Goal: Information Seeking & Learning: Learn about a topic

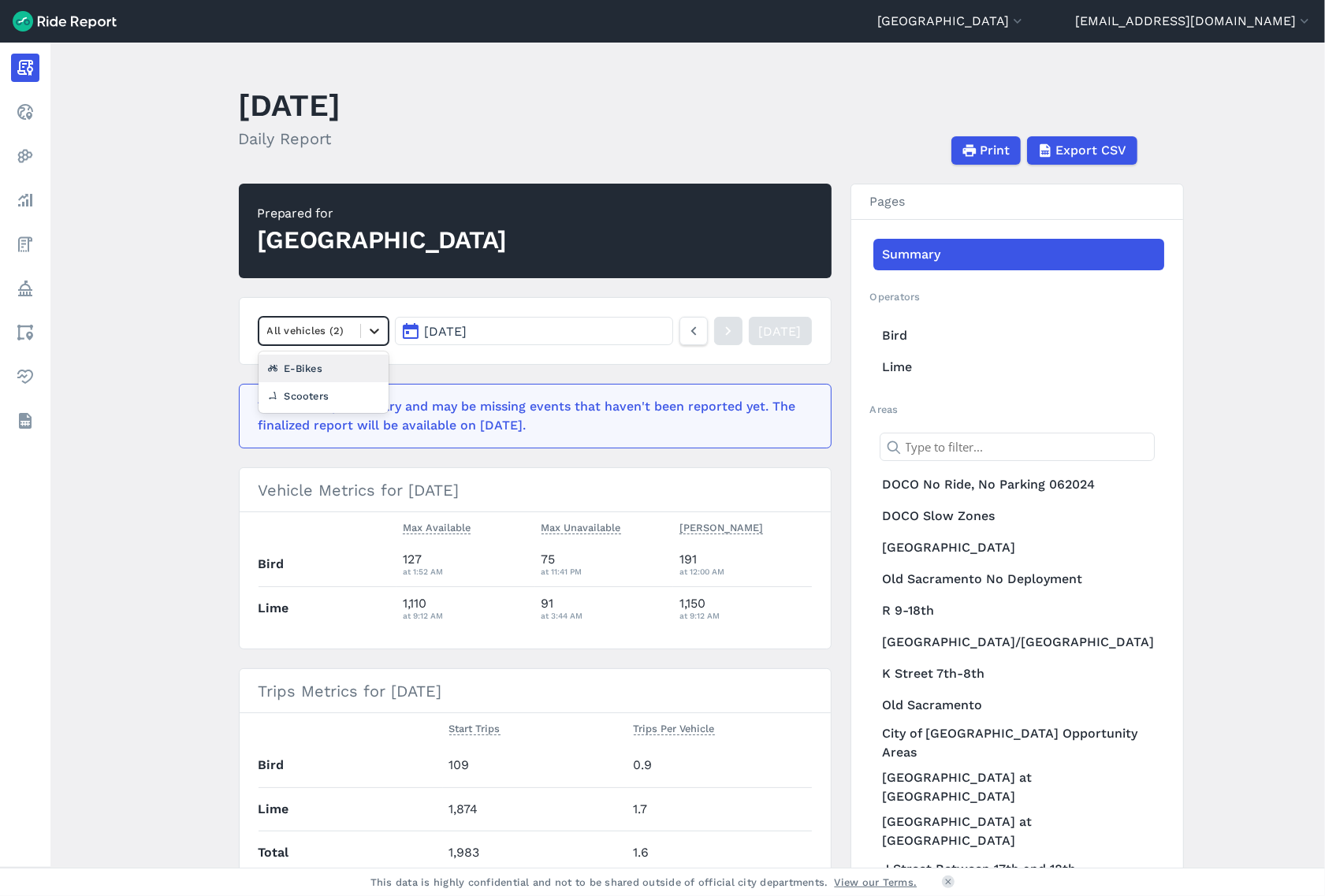
click at [361, 327] on div at bounding box center [374, 330] width 27 height 27
click at [345, 367] on div "E-Bikes" at bounding box center [324, 368] width 131 height 28
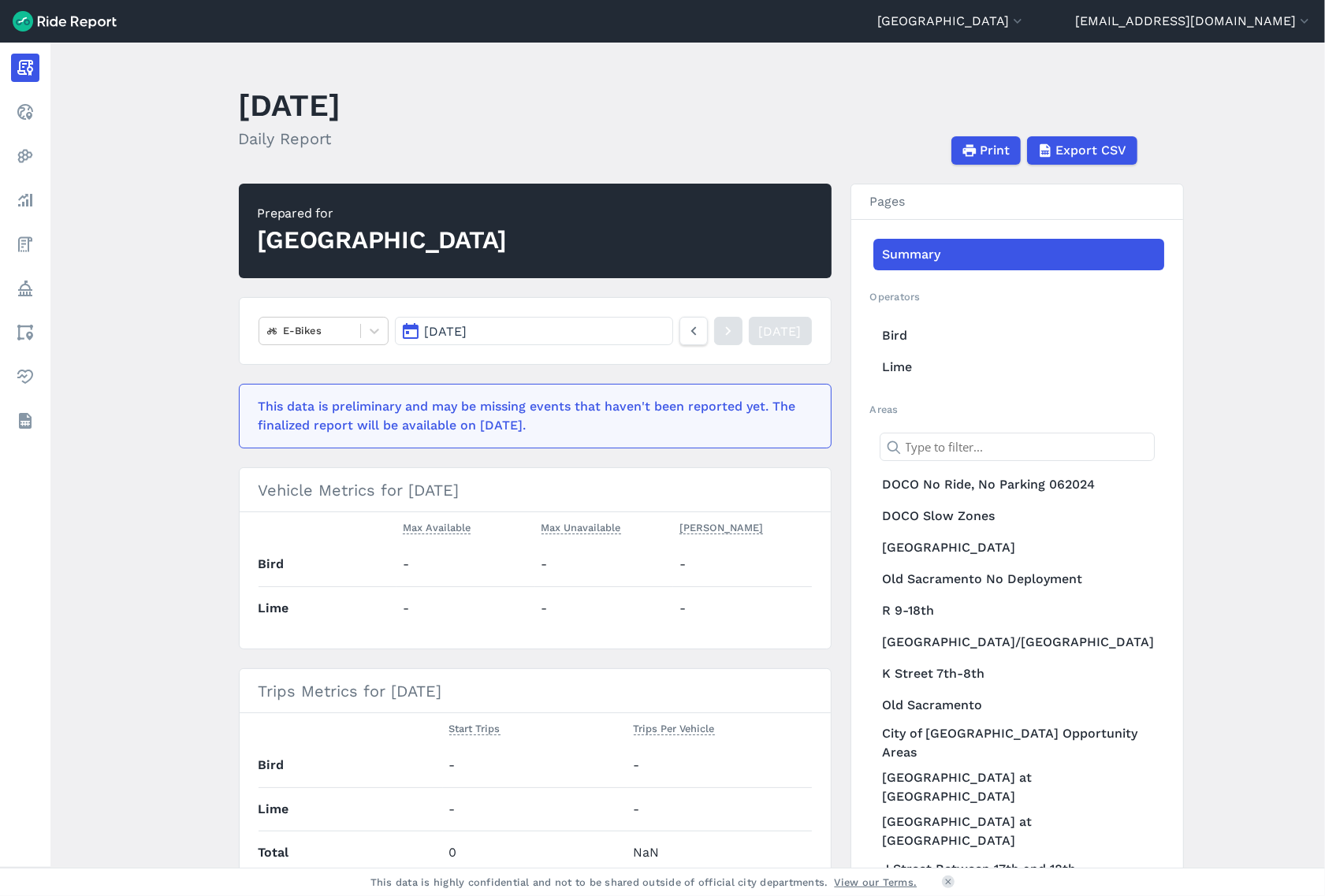
click at [167, 521] on main "[DATE] Daily Report Print Export CSV Prepared for [GEOGRAPHIC_DATA] E-Bikes [DA…" at bounding box center [688, 454] width 1275 height 825
click at [570, 338] on button "[DATE]" at bounding box center [534, 330] width 277 height 29
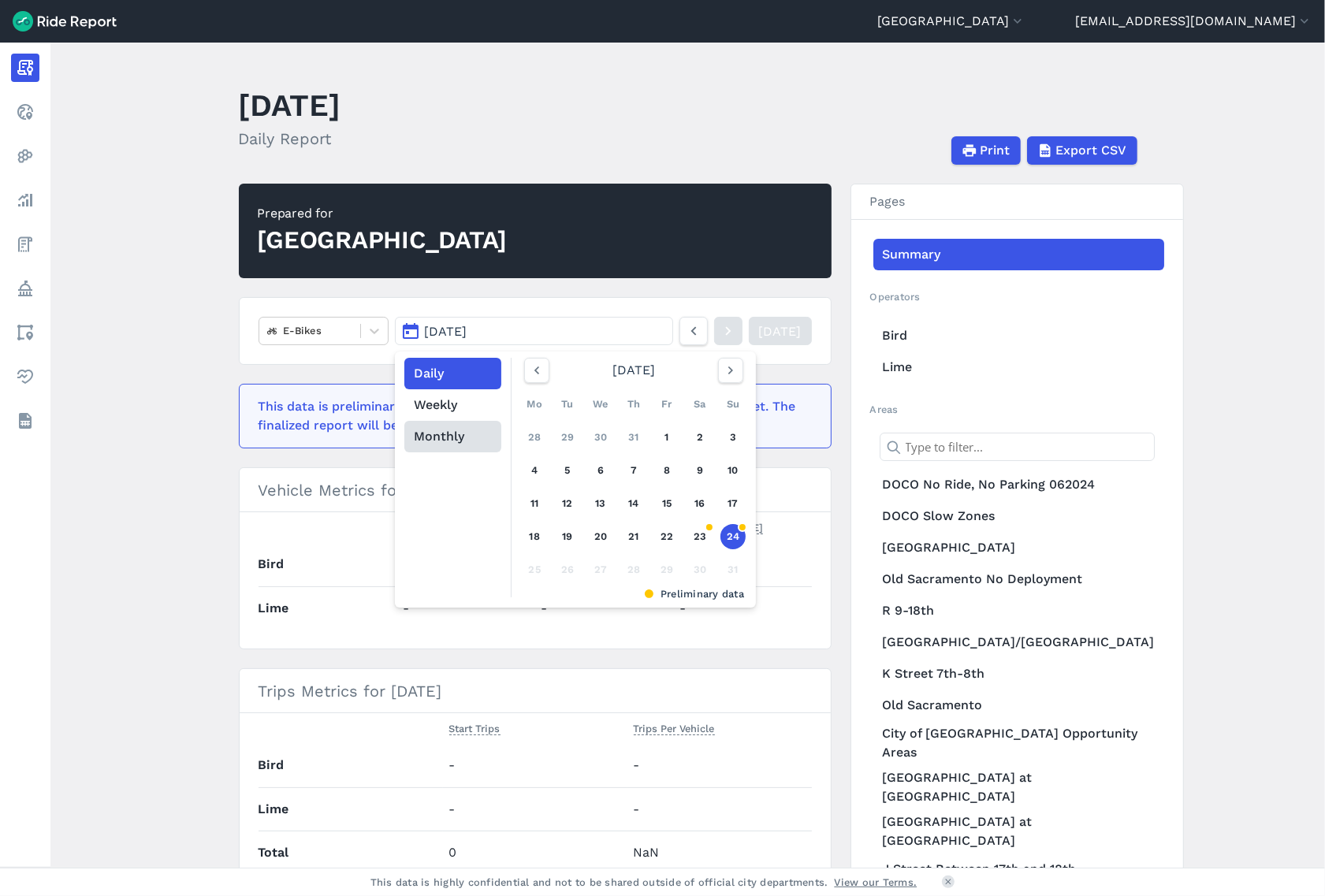
click at [446, 432] on button "Monthly" at bounding box center [453, 437] width 96 height 32
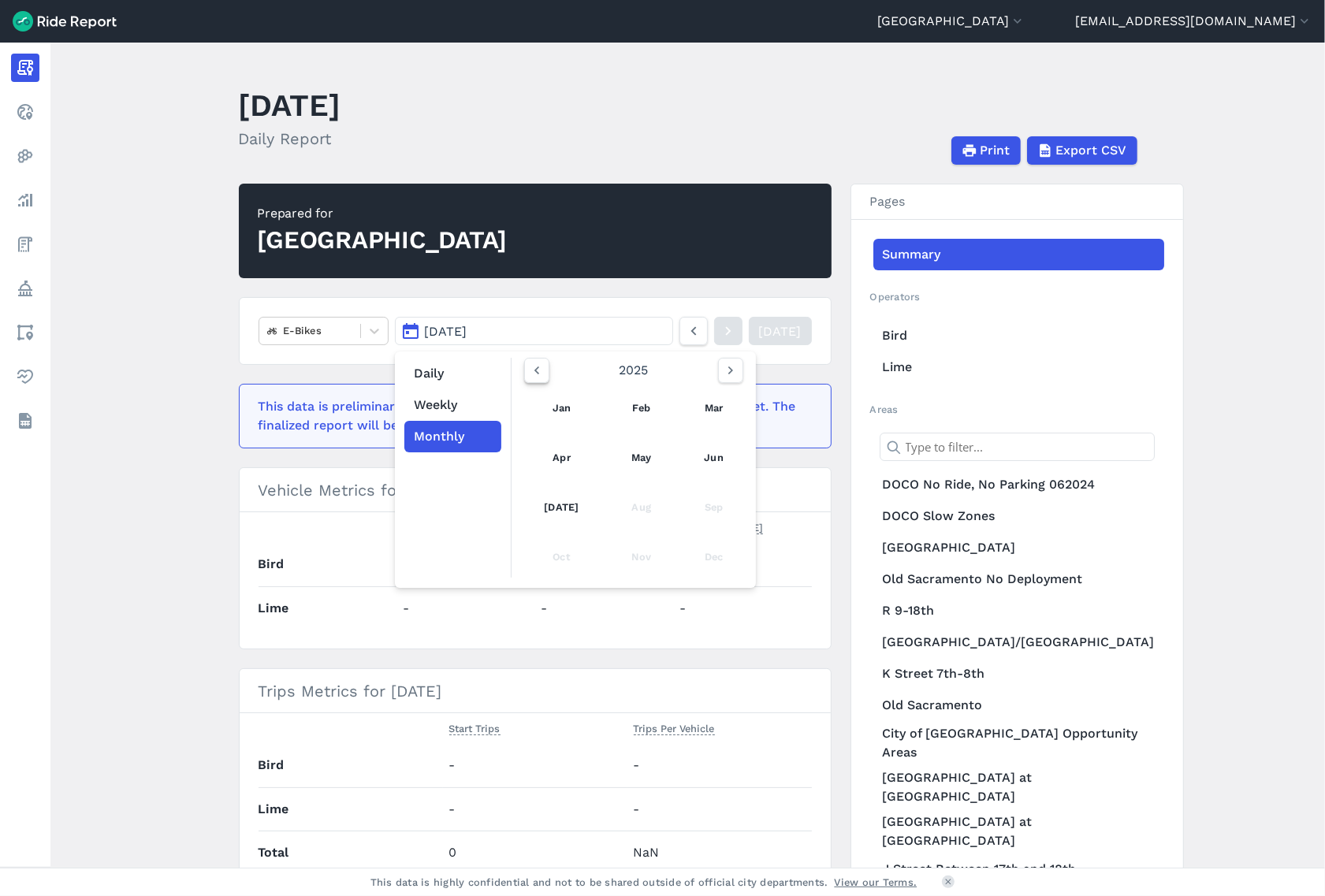
click at [525, 367] on button "button" at bounding box center [536, 370] width 25 height 25
click at [467, 400] on button "Weekly" at bounding box center [453, 405] width 96 height 32
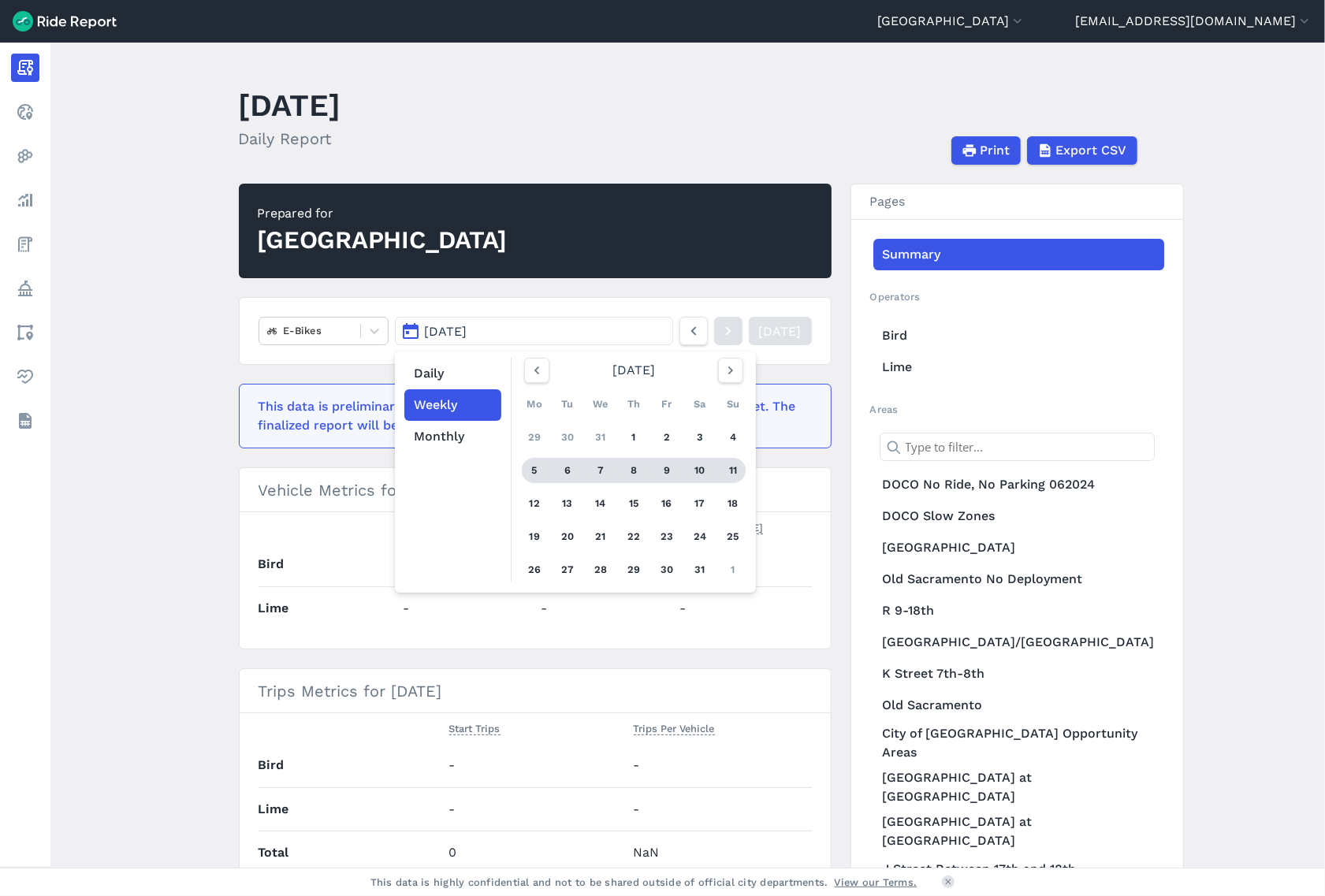
click at [596, 465] on div "7" at bounding box center [600, 470] width 25 height 25
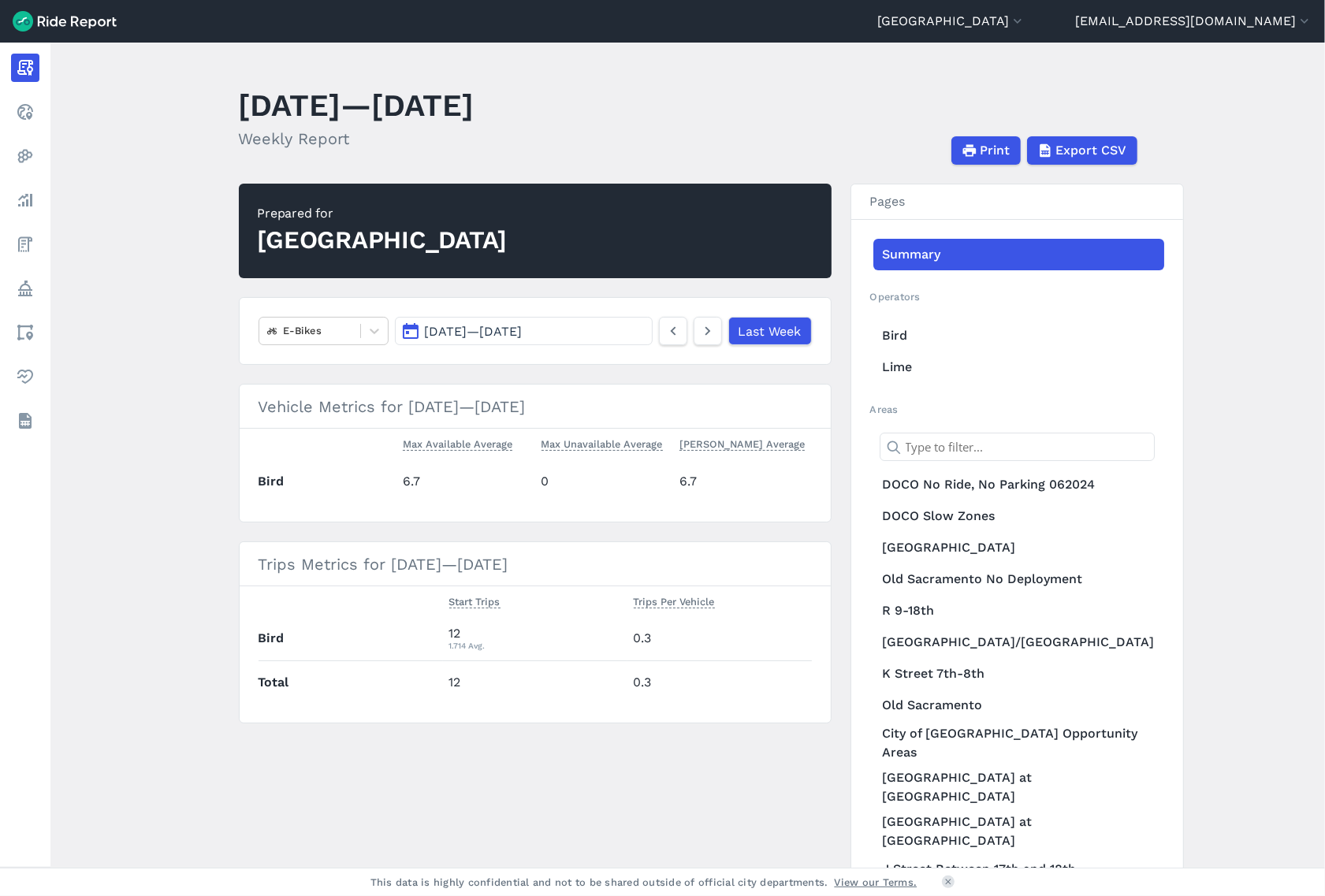
click at [510, 327] on span "[DATE] — [DATE]" at bounding box center [472, 331] width 97 height 15
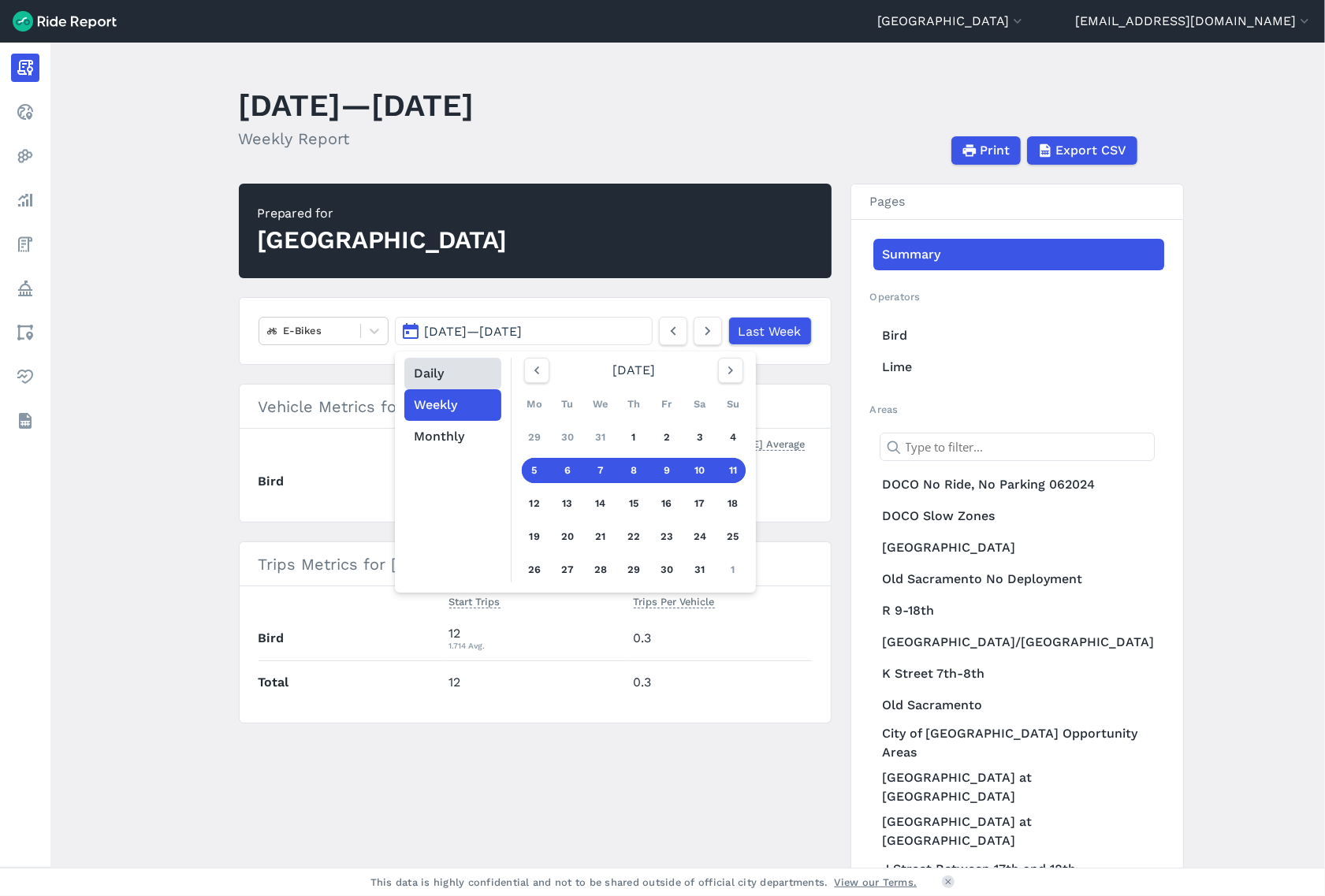
click at [470, 382] on button "Daily" at bounding box center [453, 374] width 96 height 32
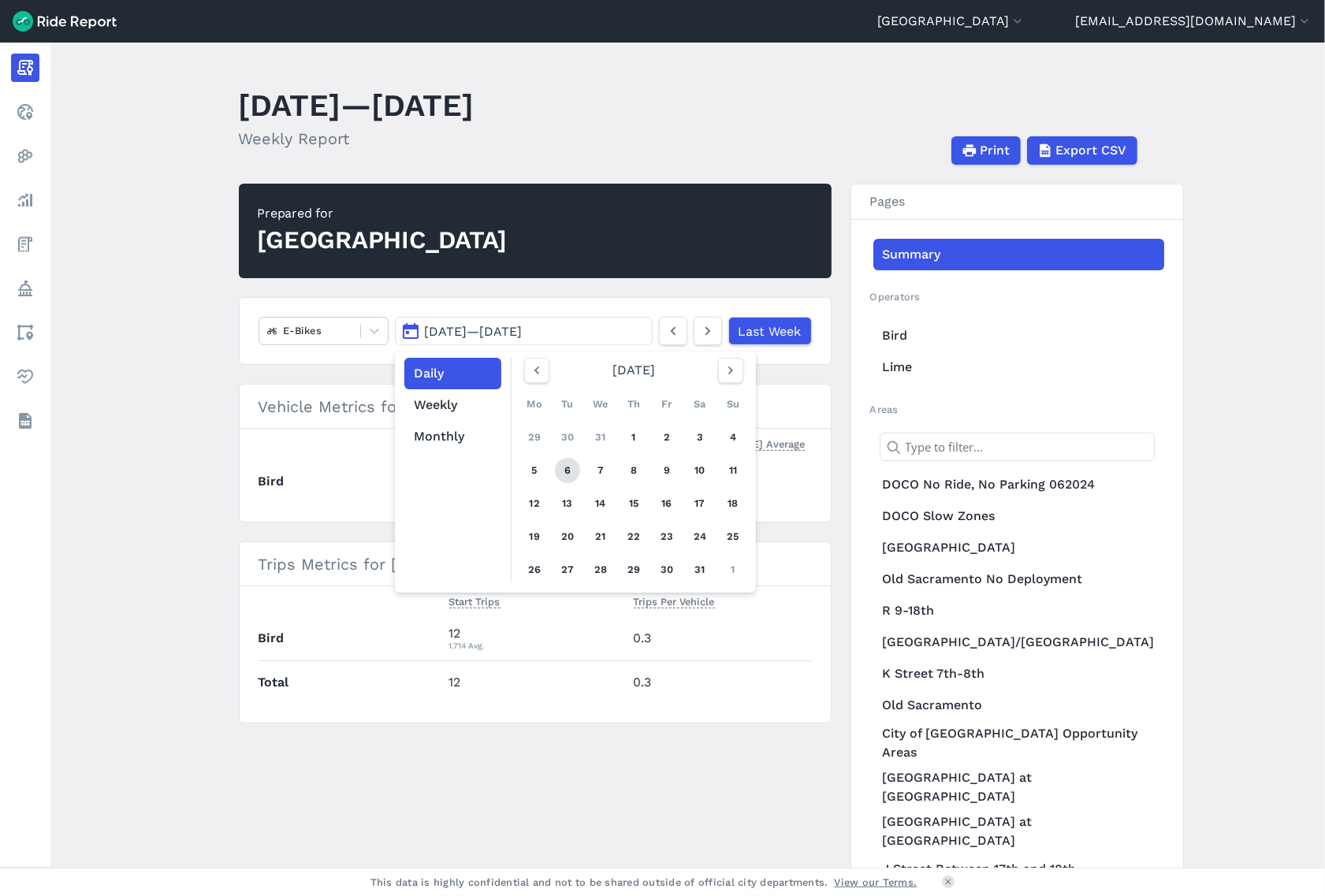
click at [558, 474] on link "6" at bounding box center [567, 470] width 25 height 25
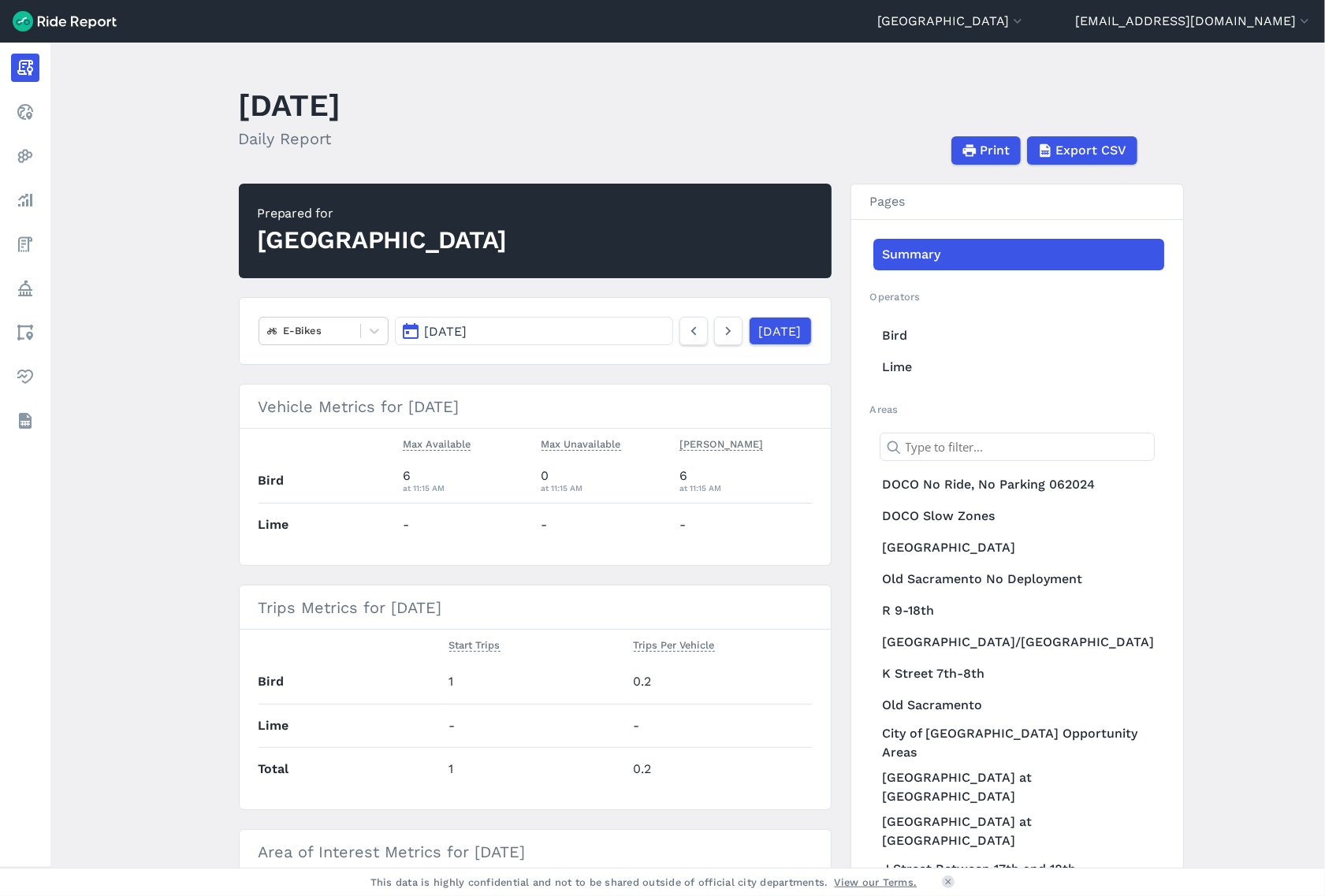
click at [207, 544] on main "[DATE] Daily Report Print Export CSV Prepared for [GEOGRAPHIC_DATA] E-Bikes [DA…" at bounding box center [688, 454] width 1275 height 825
click at [443, 320] on button "[DATE]" at bounding box center [534, 330] width 277 height 29
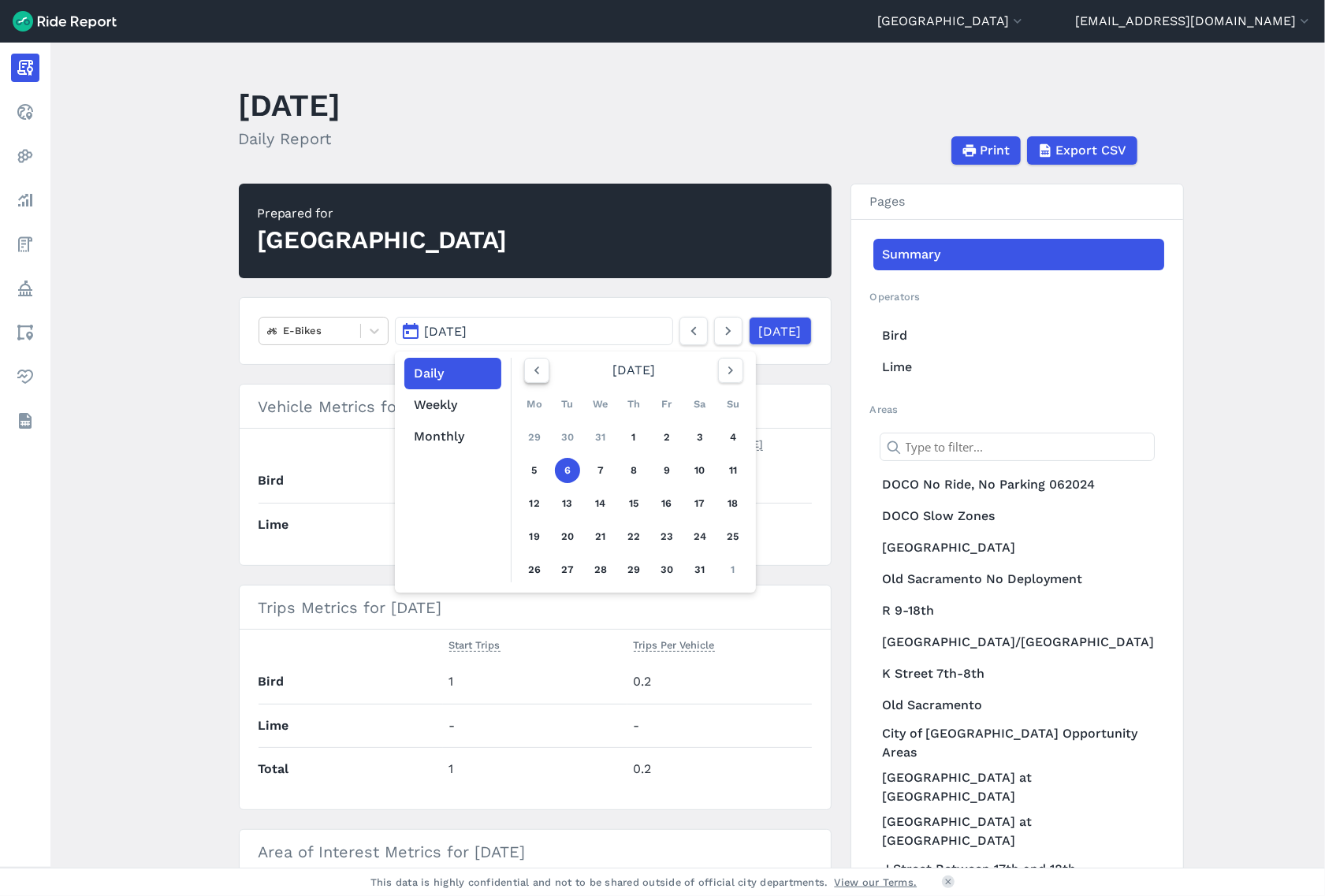
click at [547, 366] on button "button" at bounding box center [536, 370] width 25 height 25
click at [542, 370] on icon "button" at bounding box center [536, 370] width 16 height 16
click at [572, 496] on link "14" at bounding box center [567, 503] width 25 height 25
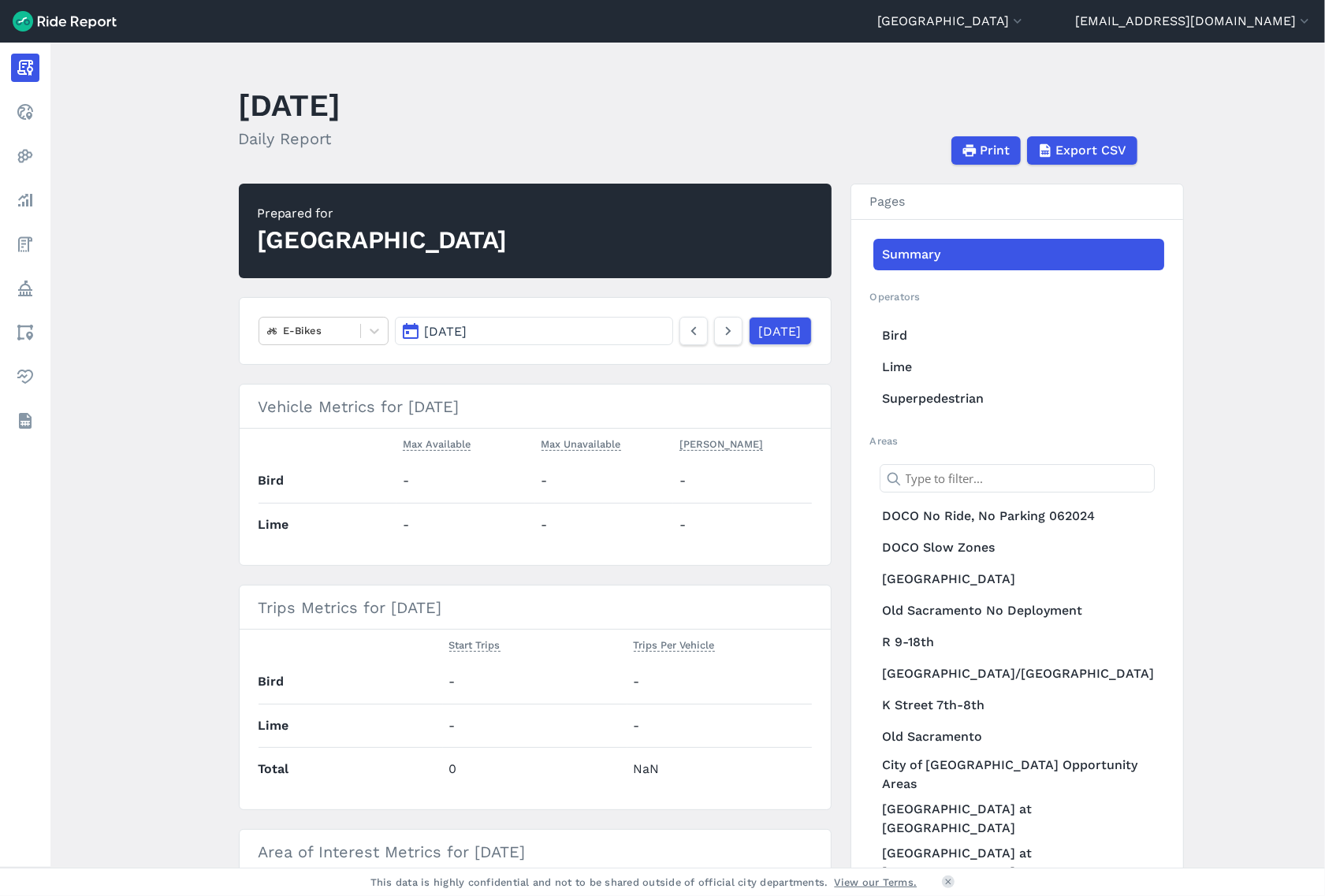
click at [596, 337] on button "[DATE]" at bounding box center [534, 330] width 277 height 29
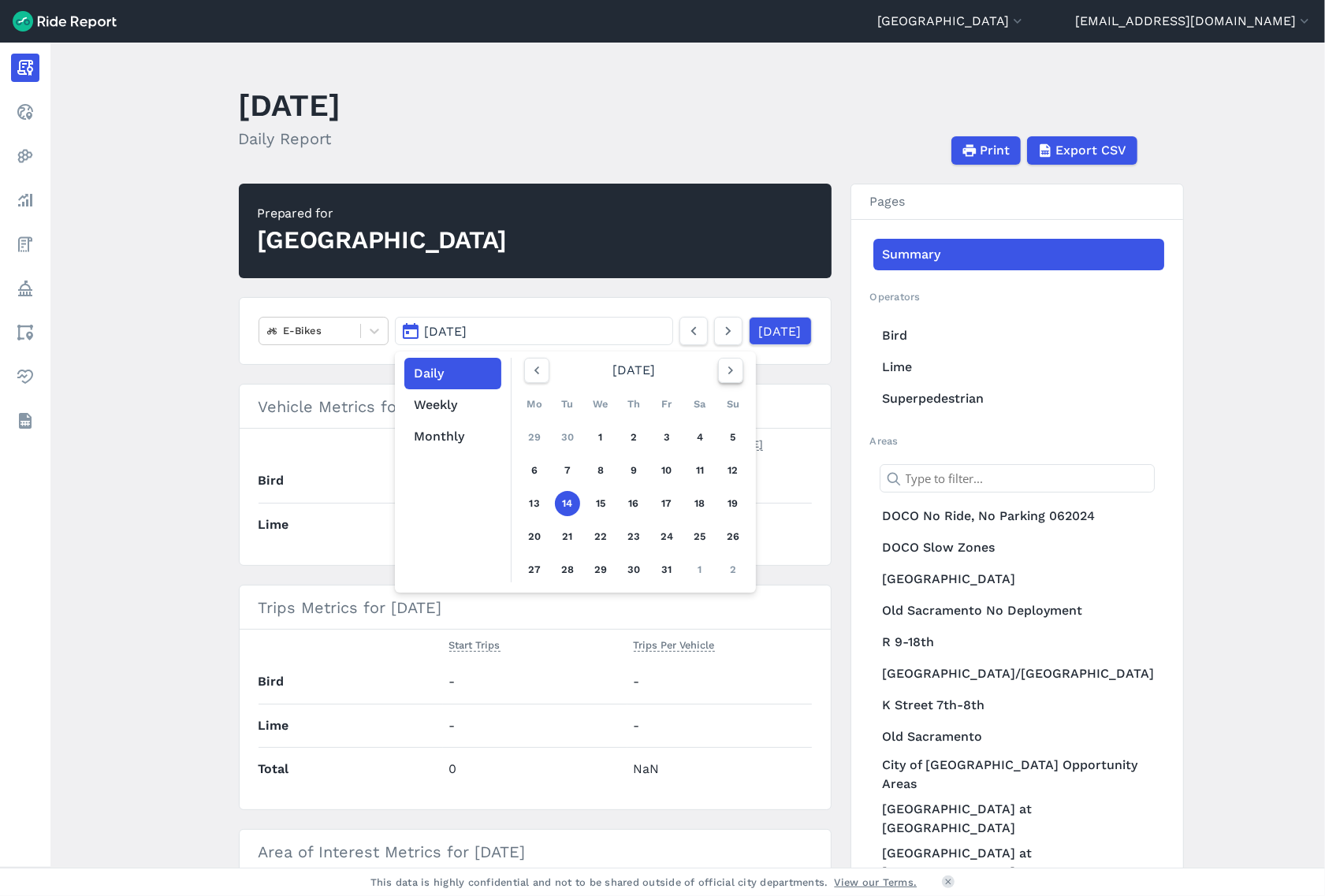
click at [739, 373] on button "button" at bounding box center [730, 370] width 25 height 25
click at [624, 491] on link "18" at bounding box center [633, 503] width 25 height 25
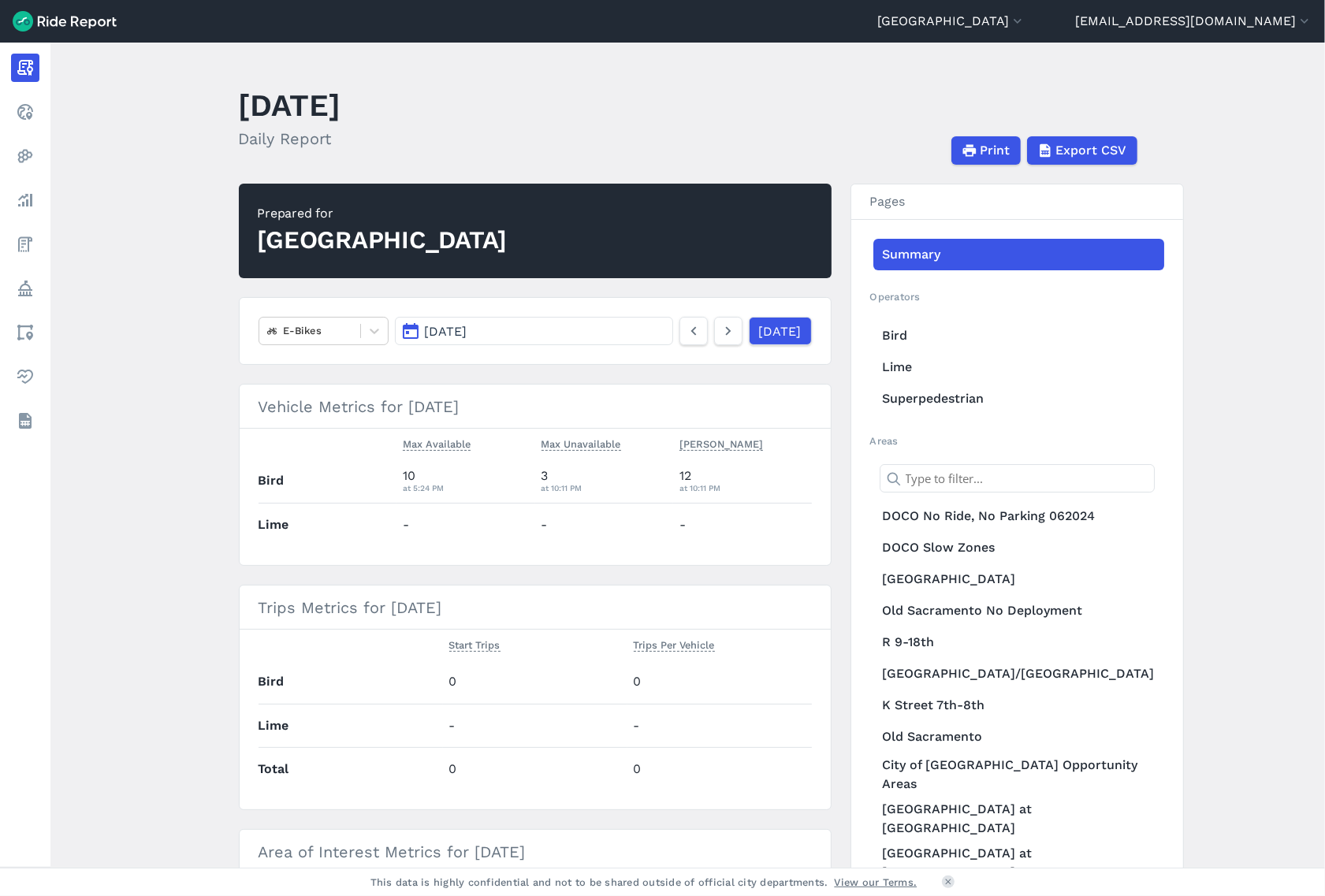
click at [446, 327] on span "[DATE]" at bounding box center [445, 331] width 43 height 15
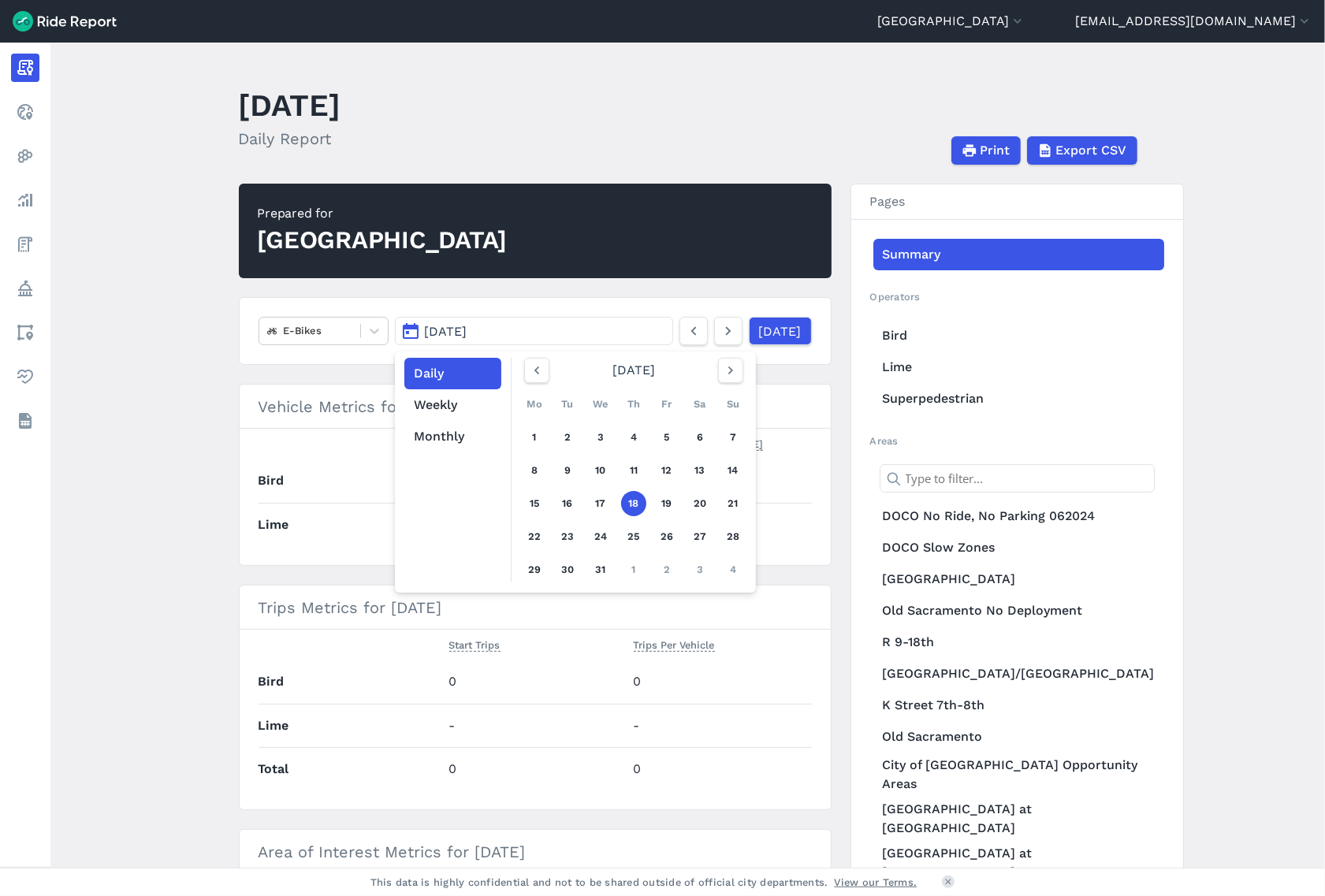
click at [469, 288] on article "Prepared for [GEOGRAPHIC_DATA] E-Bikes [DATE] Daily Weekly Monthly [DATE] Mo Tu…" at bounding box center [534, 736] width 593 height 1104
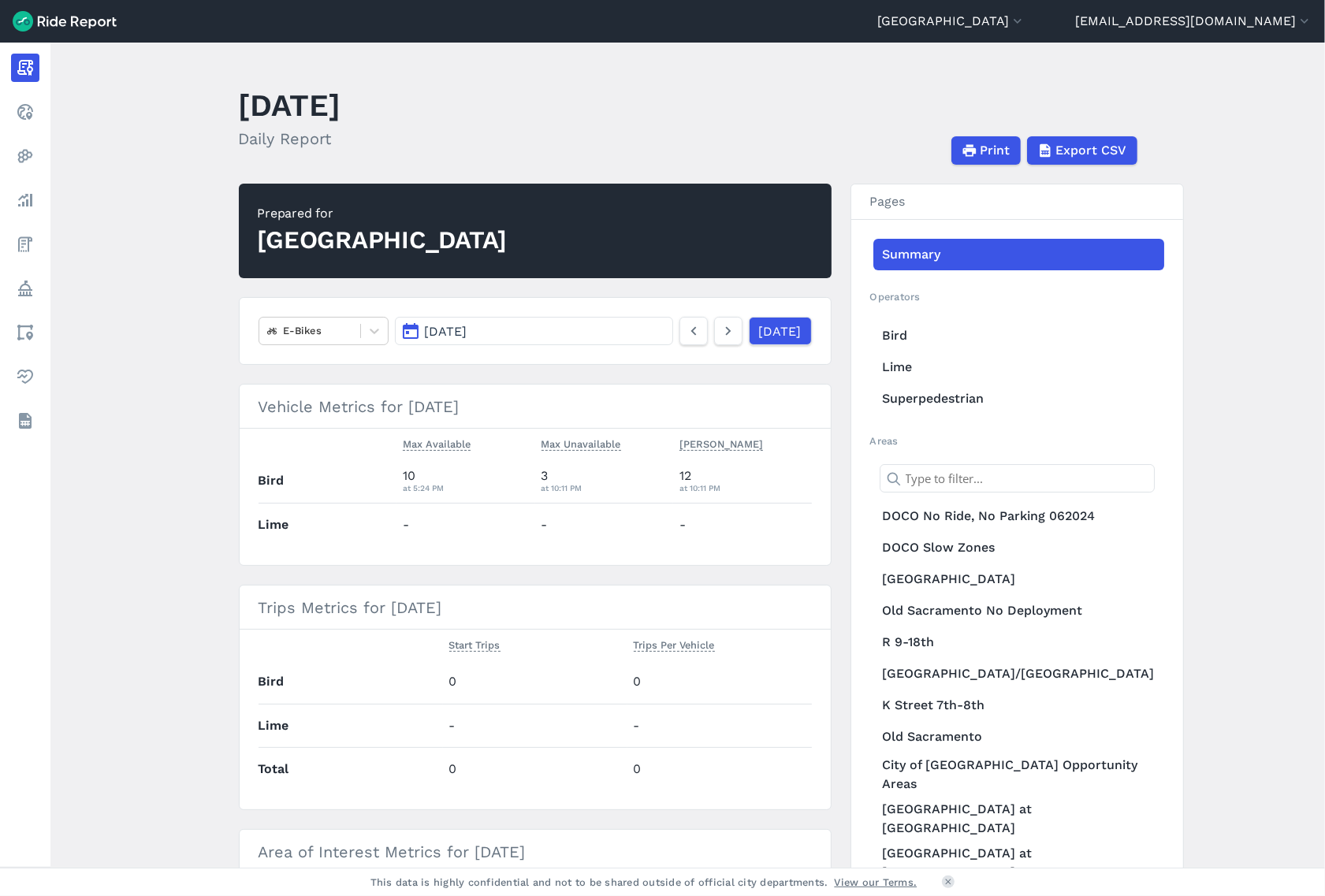
click at [458, 332] on span "[DATE]" at bounding box center [445, 331] width 43 height 15
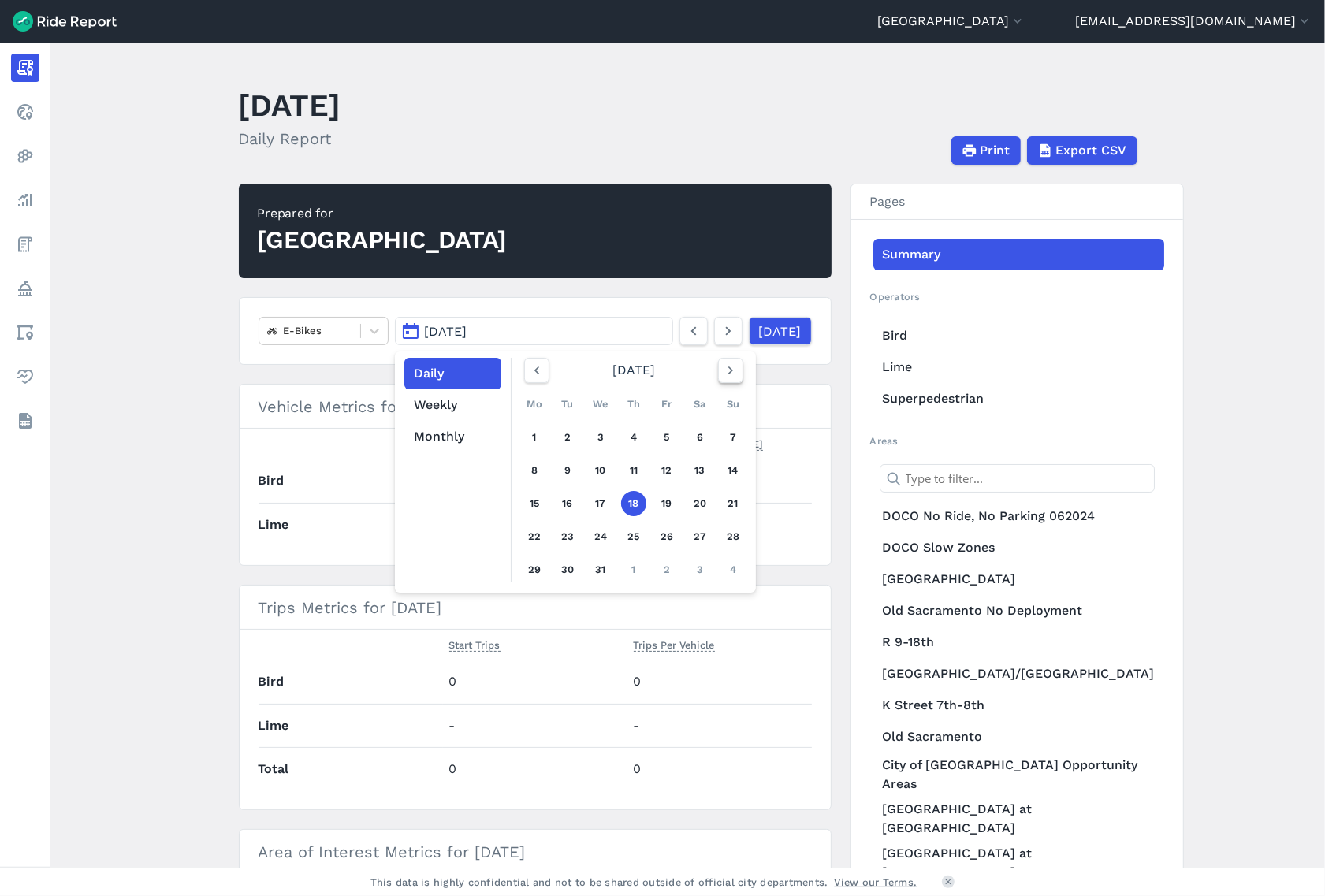
click at [723, 378] on icon "button" at bounding box center [730, 370] width 16 height 16
click at [565, 532] on link "20" at bounding box center [567, 536] width 25 height 25
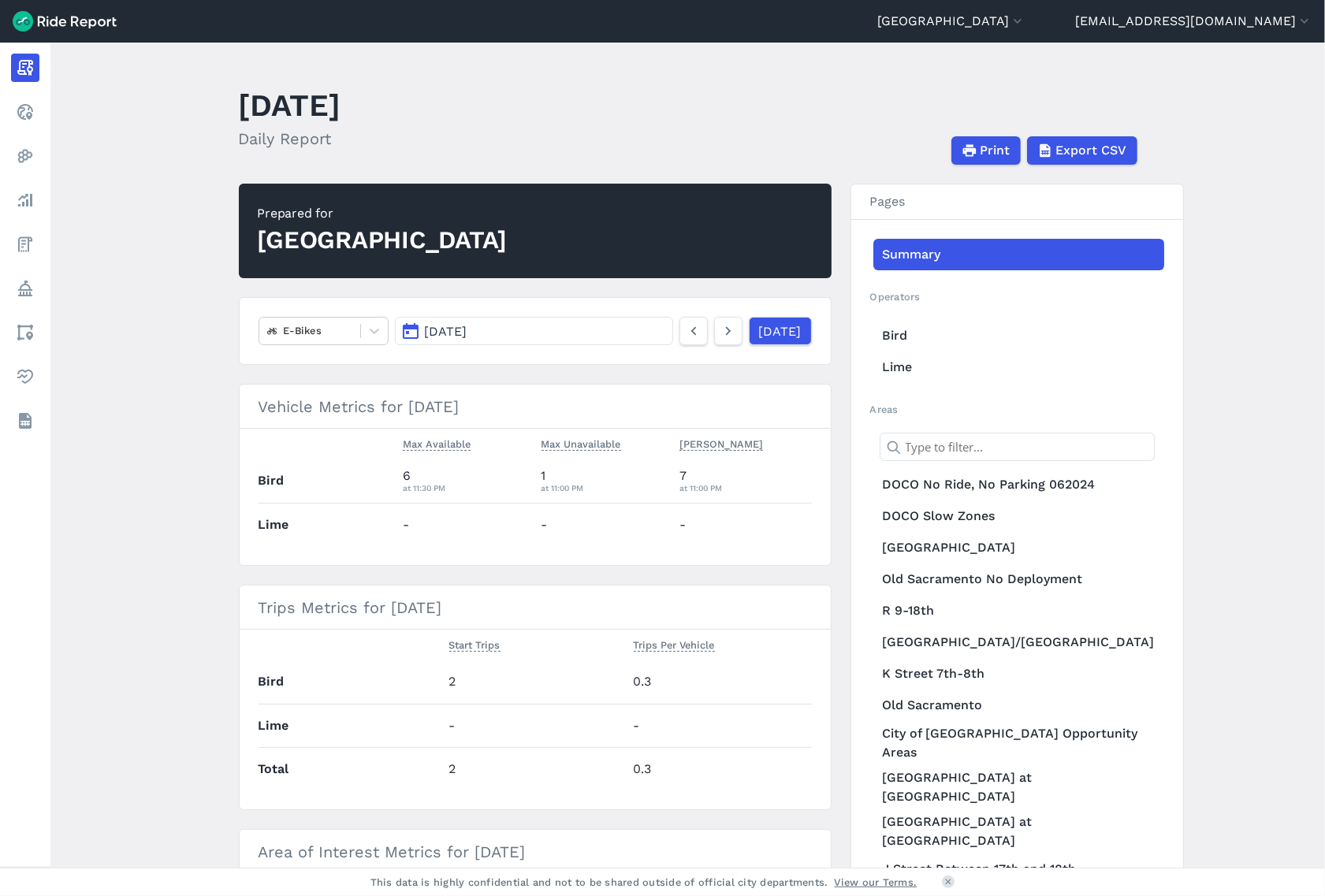
click at [565, 532] on td "-" at bounding box center [605, 524] width 139 height 44
drag, startPoint x: 398, startPoint y: 475, endPoint x: 422, endPoint y: 473, distance: 24.1
click at [422, 473] on td "6 at 11:30 PM" at bounding box center [466, 480] width 139 height 44
click at [422, 473] on div "6 at 11:30 PM" at bounding box center [466, 480] width 126 height 29
click at [159, 466] on main "[DATE] Daily Report Print Export CSV Prepared for [GEOGRAPHIC_DATA] E-Bikes [DA…" at bounding box center [688, 454] width 1275 height 825
